Goal: Task Accomplishment & Management: Manage account settings

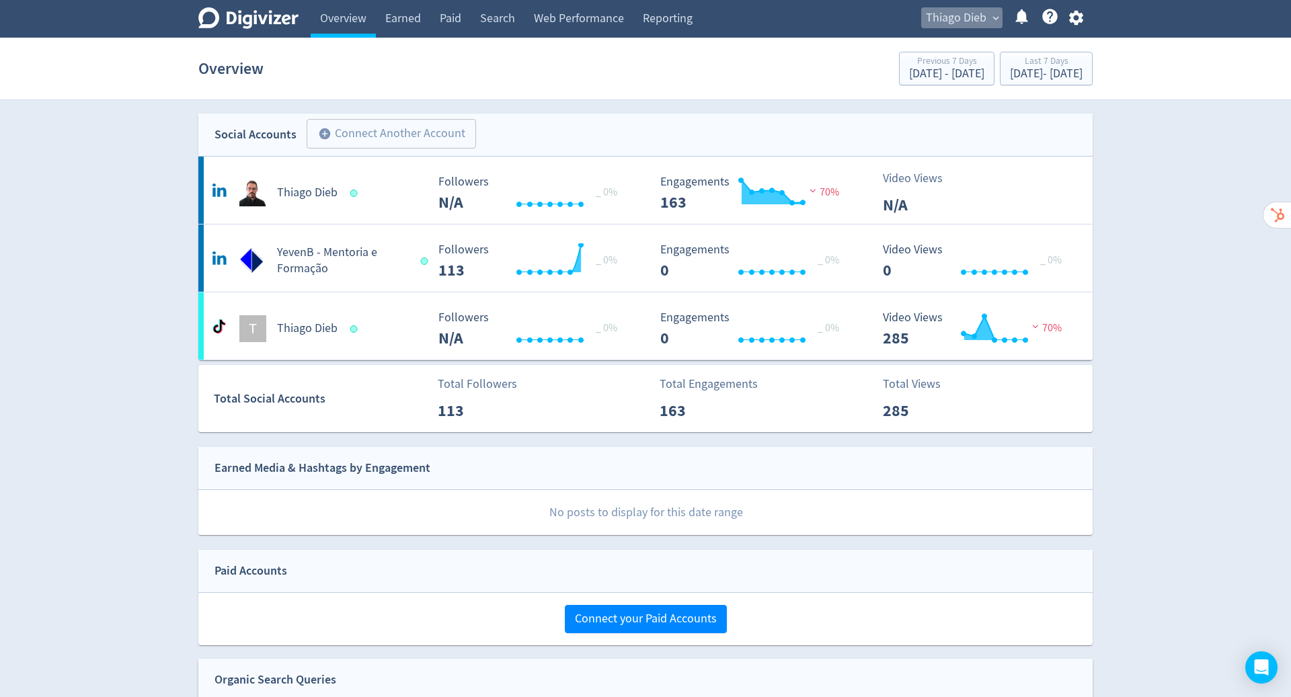
click at [997, 15] on span "expand_more" at bounding box center [996, 18] width 12 height 12
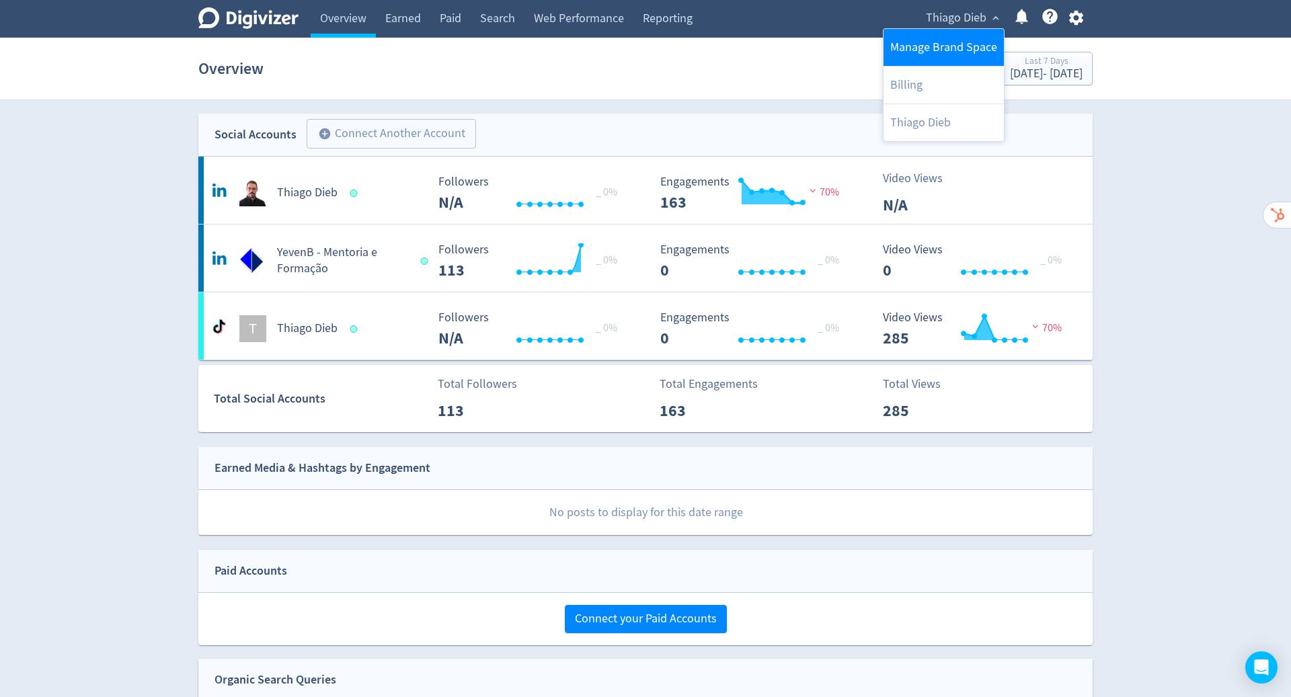
click at [970, 43] on link "Manage Brand Space" at bounding box center [943, 47] width 120 height 37
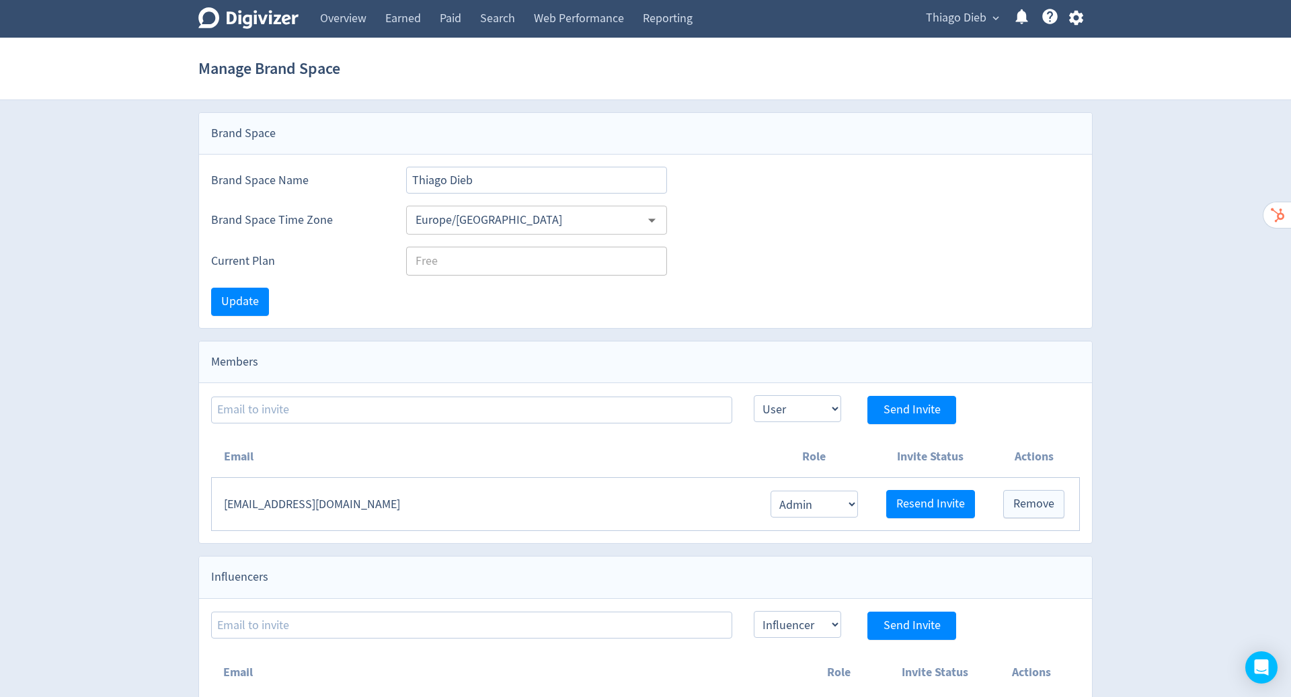
click at [886, 194] on div "Brand Space Time Zone [GEOGRAPHIC_DATA]/[GEOGRAPHIC_DATA] ​" at bounding box center [645, 214] width 893 height 41
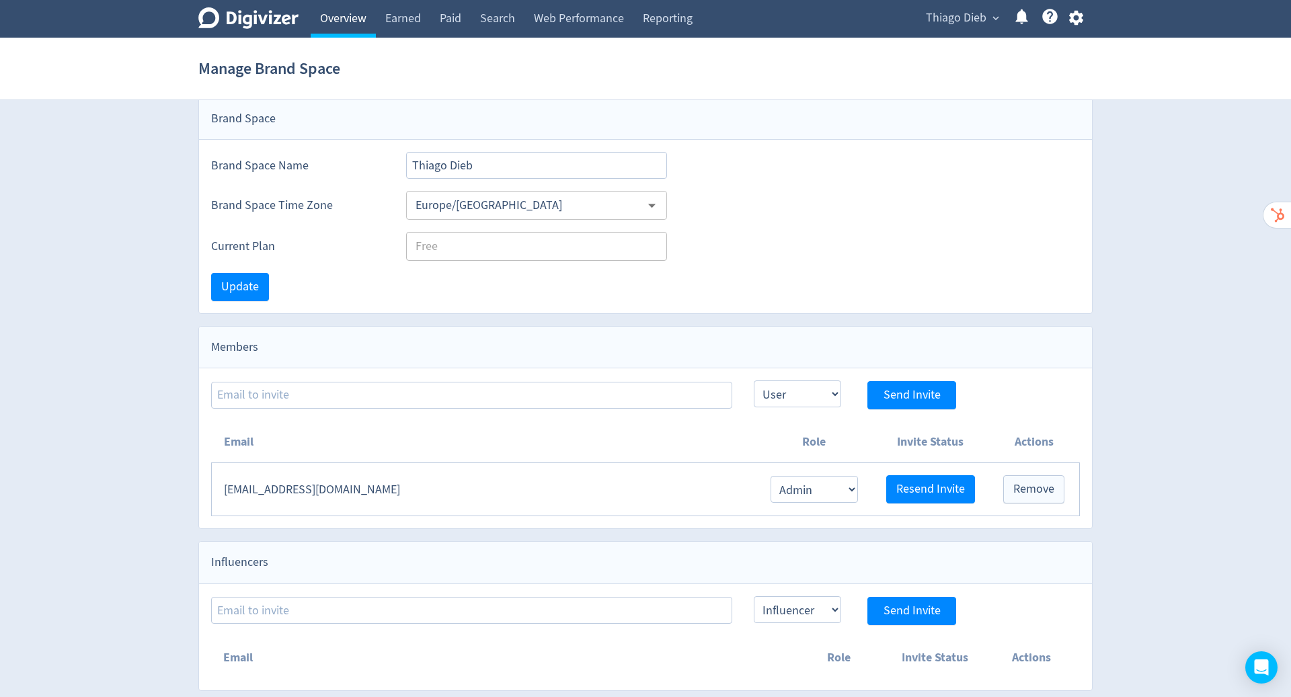
click at [323, 20] on link "Overview" at bounding box center [343, 19] width 65 height 38
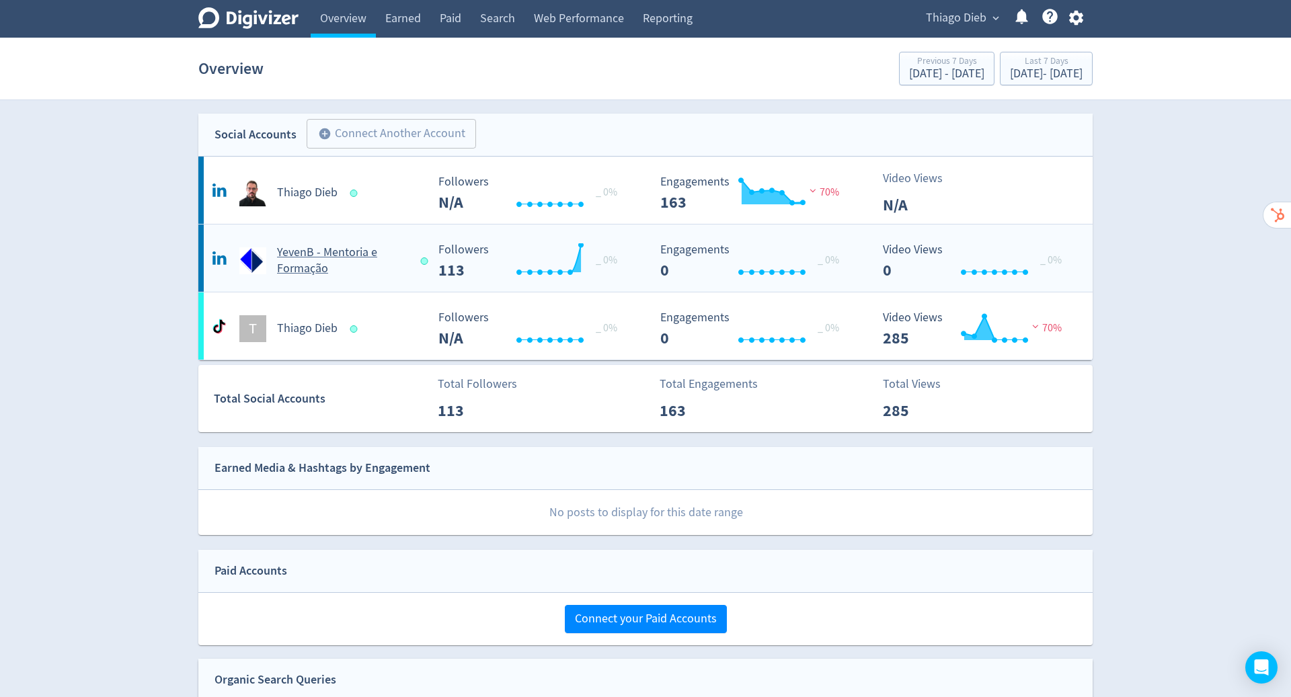
click at [347, 249] on h5 "YevenB - Mentoria e Formação" at bounding box center [342, 261] width 131 height 32
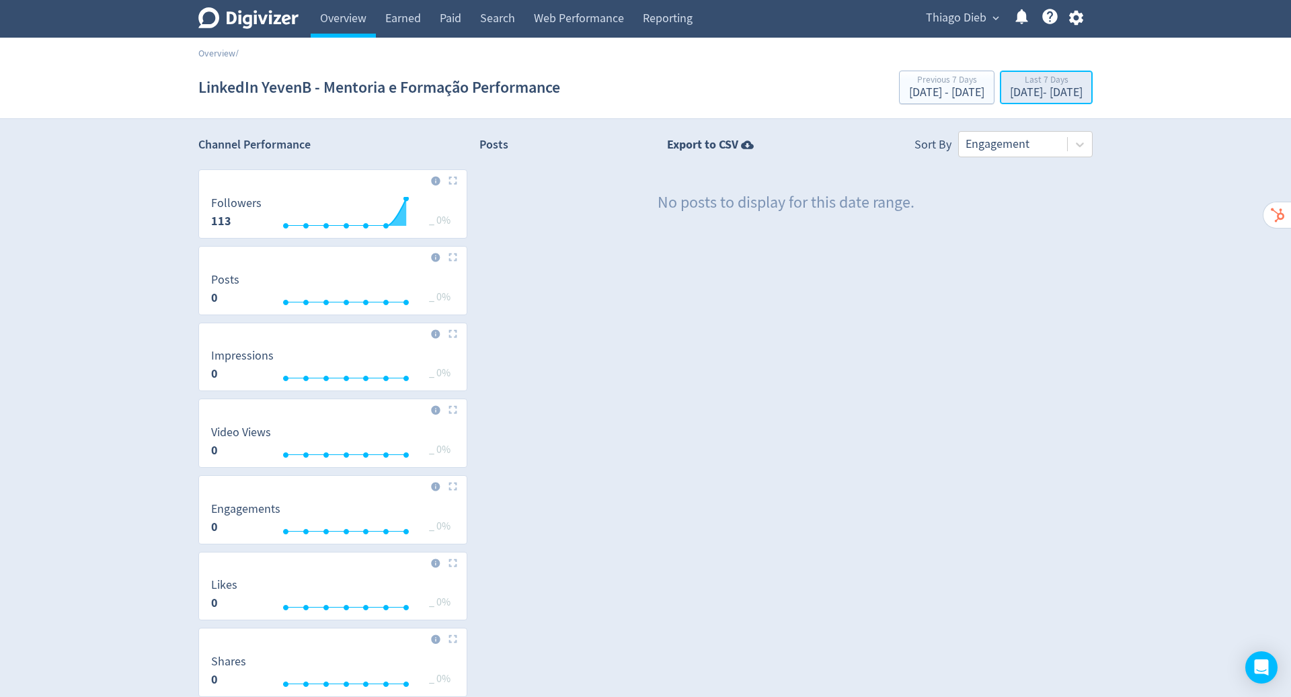
click at [1038, 81] on div "Last 7 Days" at bounding box center [1046, 80] width 73 height 11
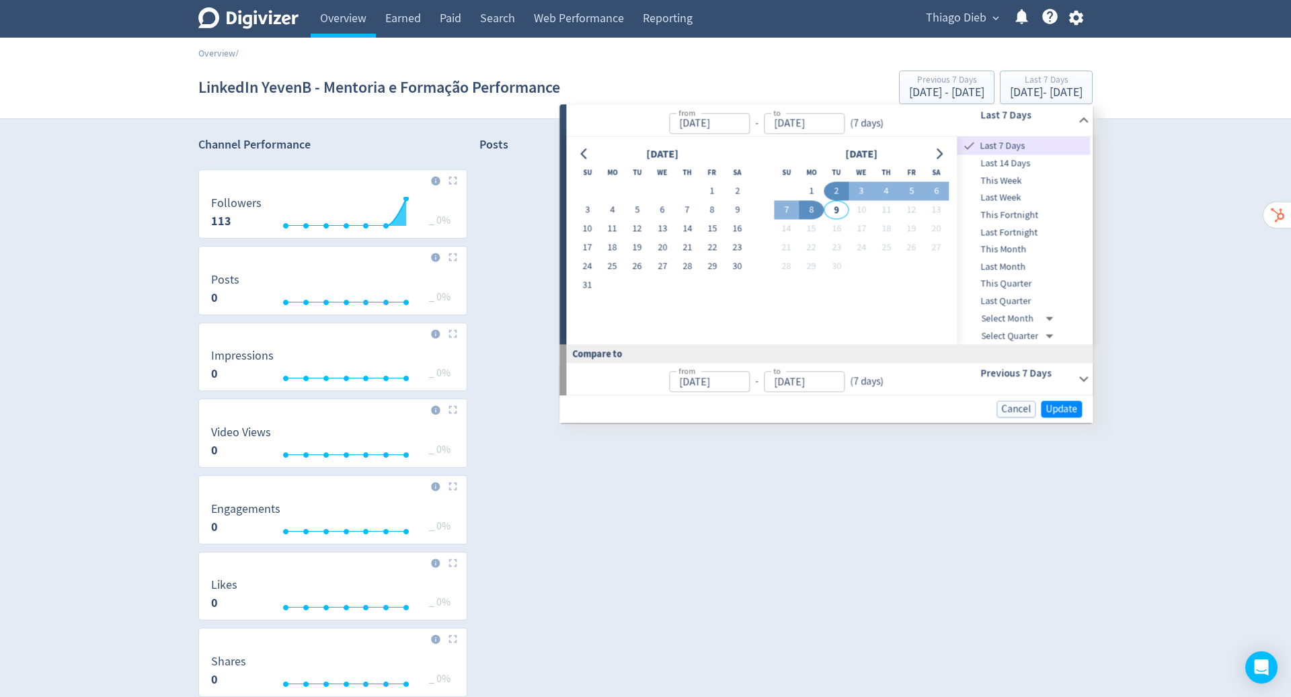
click at [1030, 286] on span "This Quarter" at bounding box center [1023, 284] width 133 height 15
type input "[DATE]"
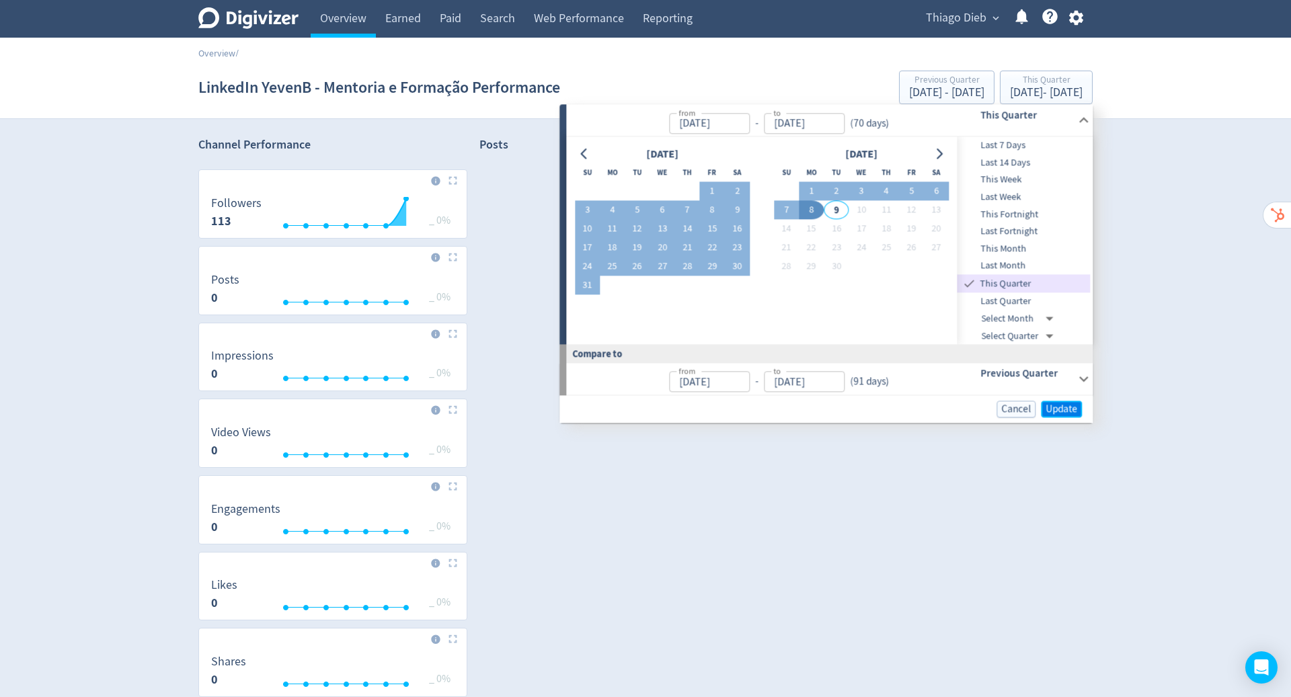
click at [1070, 405] on span "Update" at bounding box center [1062, 409] width 32 height 10
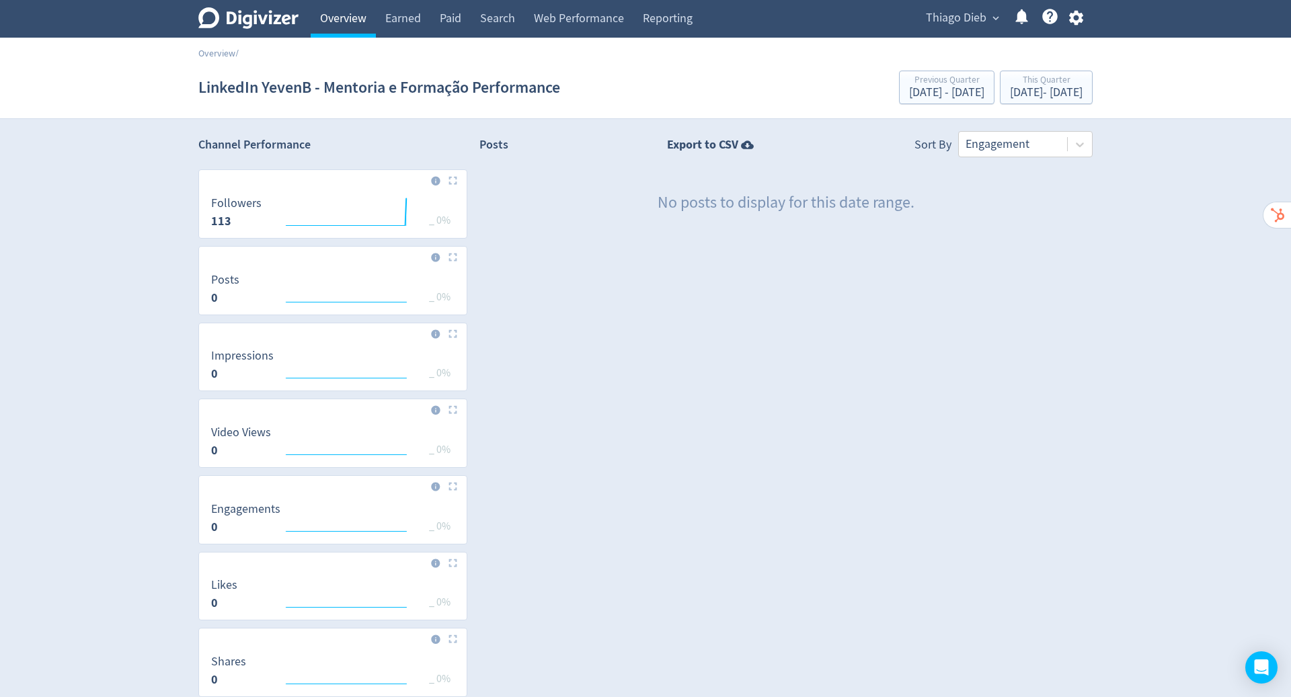
click at [338, 17] on link "Overview" at bounding box center [343, 19] width 65 height 38
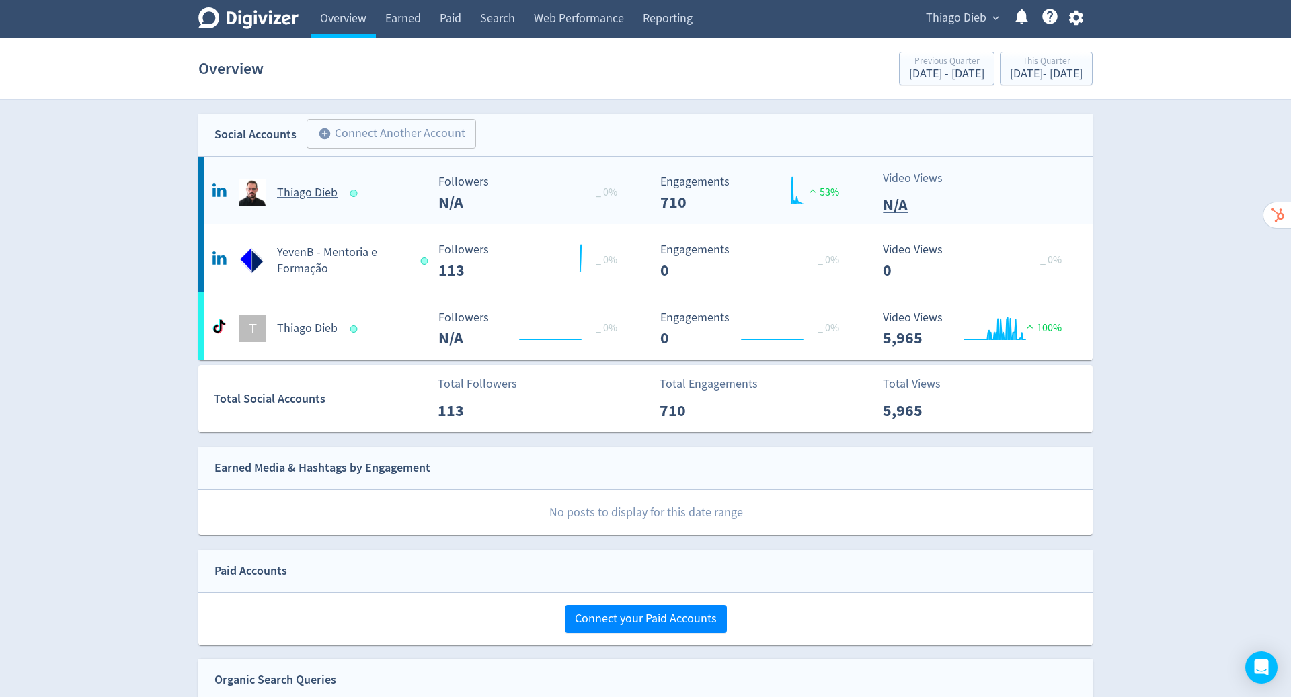
click at [313, 195] on h5 "Thiago Dieb" at bounding box center [307, 193] width 61 height 16
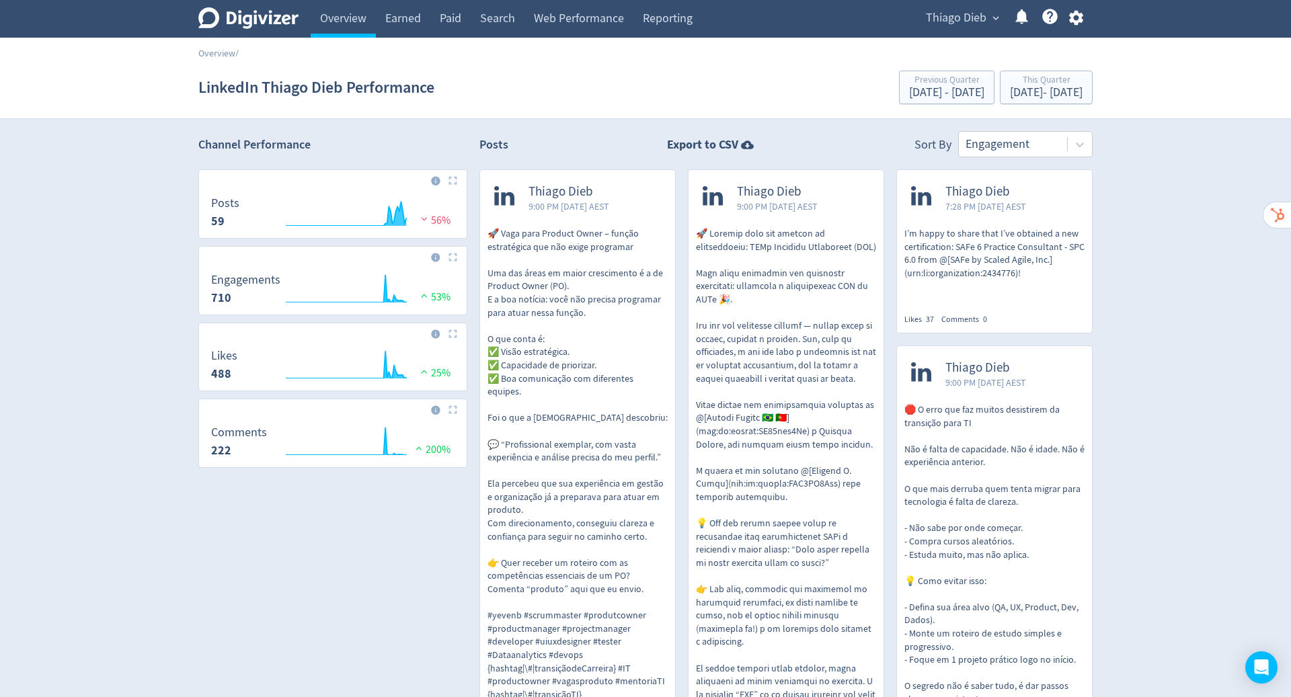
click at [270, 19] on icon at bounding box center [248, 18] width 100 height 22
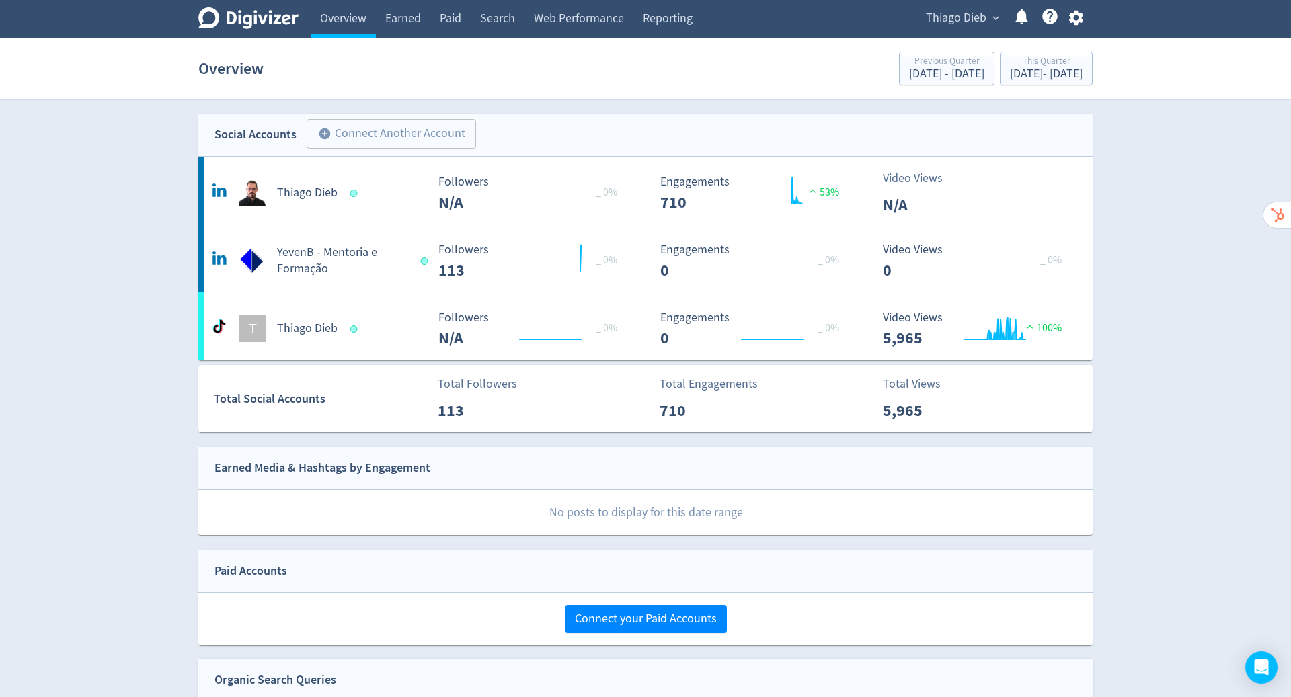
click at [1074, 9] on icon "button" at bounding box center [1076, 18] width 18 height 18
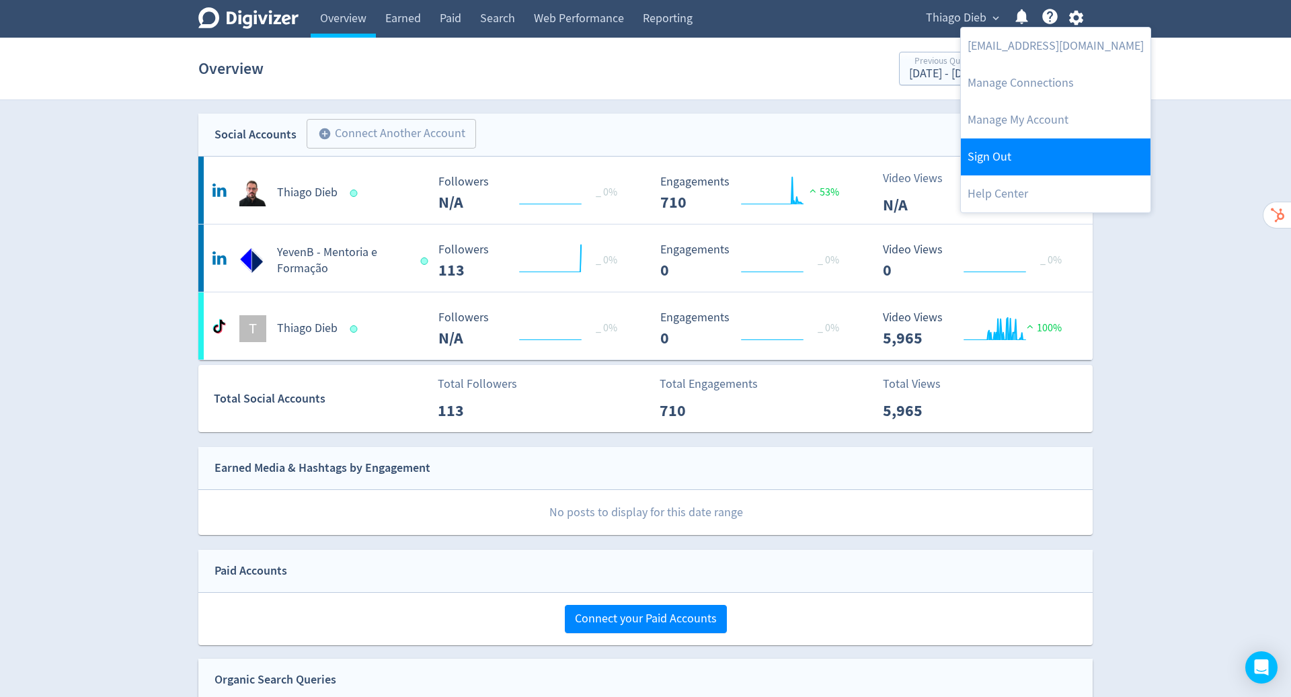
click at [1021, 164] on link "Sign Out" at bounding box center [1056, 157] width 190 height 37
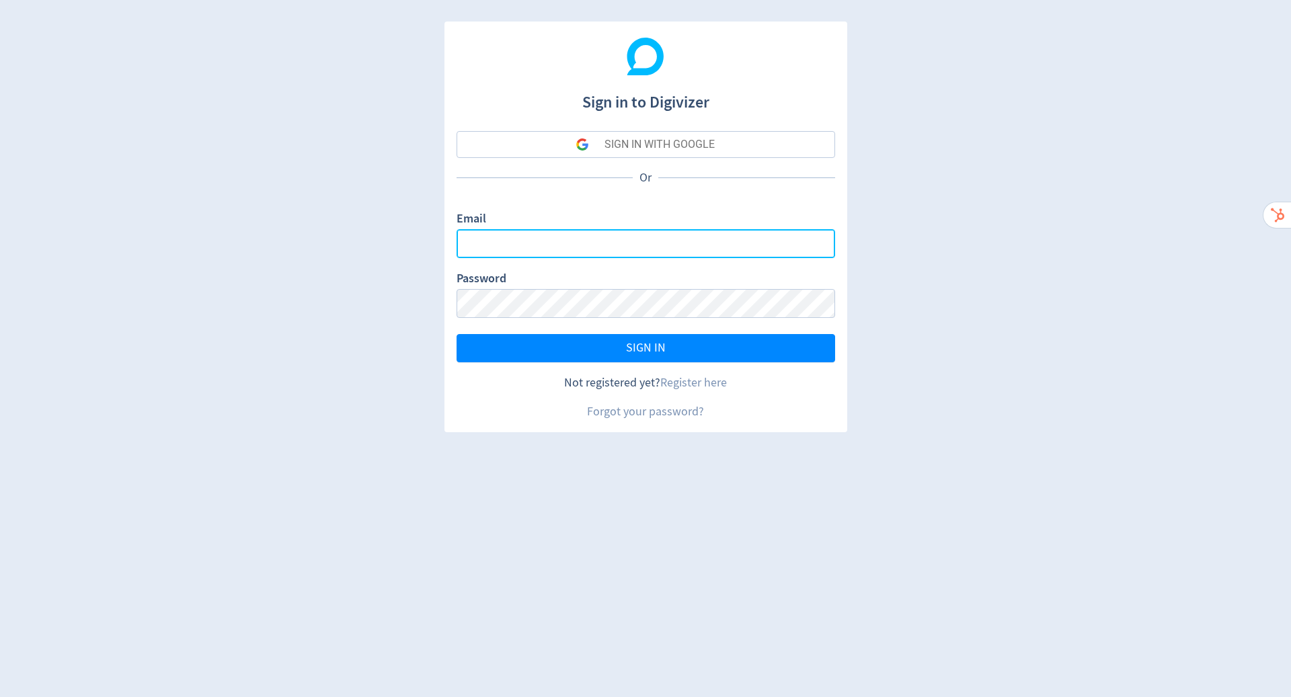
click at [592, 242] on input "Email" at bounding box center [646, 243] width 379 height 29
click at [0, 697] on com-1password-button at bounding box center [0, 697] width 0 height 0
type input "[PERSON_NAME][EMAIL_ADDRESS][DOMAIN_NAME]"
